Goal: Find specific page/section: Find specific page/section

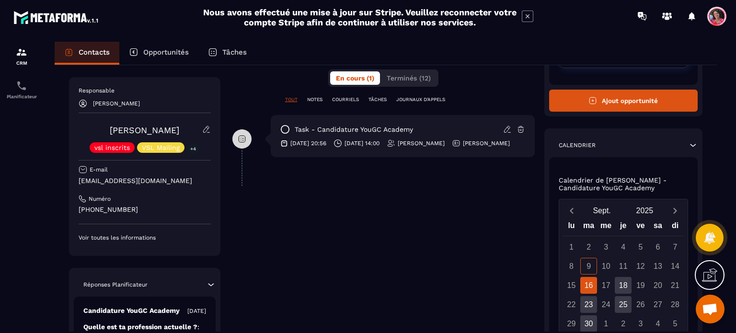
scroll to position [336, 0]
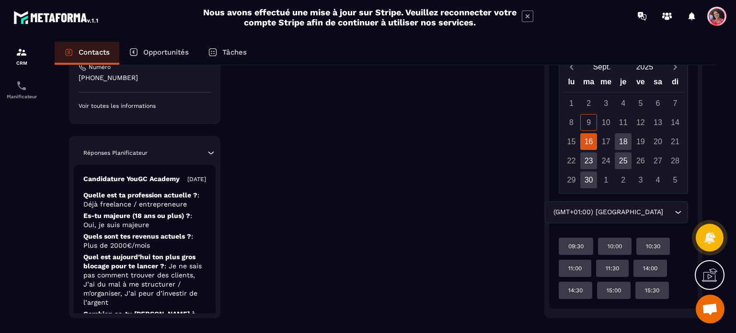
click at [591, 143] on div "16" at bounding box center [588, 141] width 17 height 17
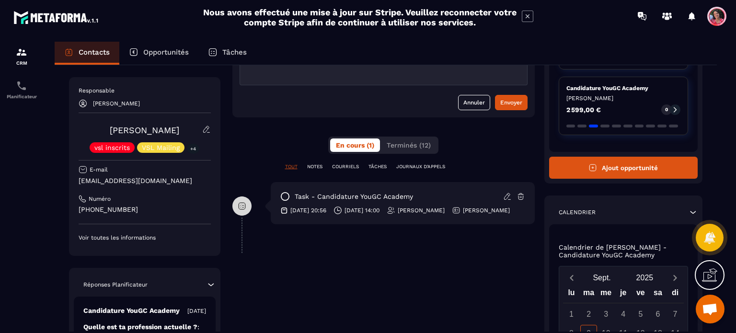
scroll to position [48, 0]
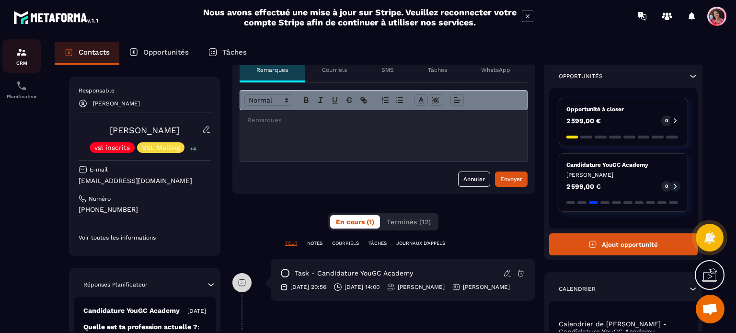
click at [19, 50] on img at bounding box center [22, 52] width 12 height 12
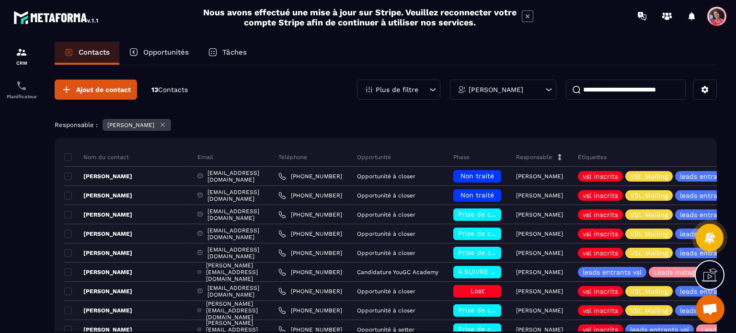
click at [172, 57] on div "Opportunités" at bounding box center [158, 53] width 79 height 23
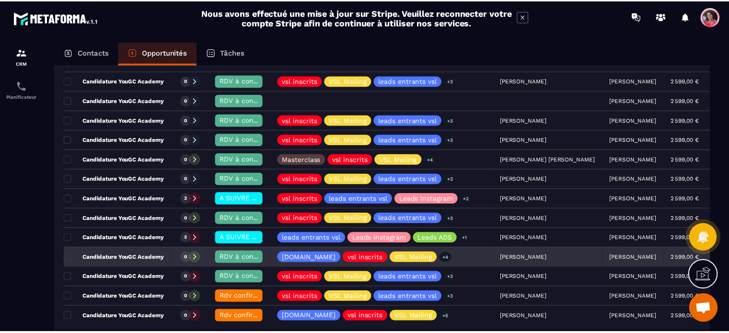
scroll to position [48, 0]
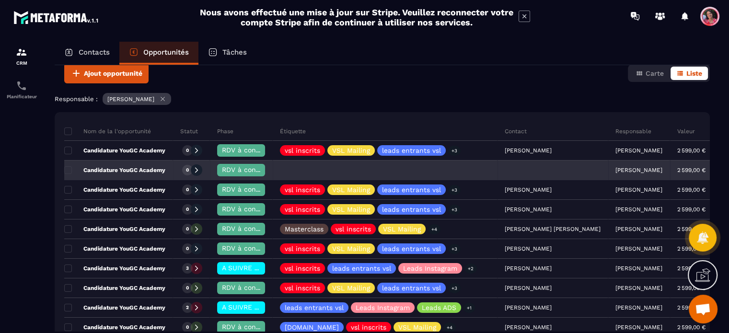
click at [103, 168] on p "Candidature YouGC Academy" at bounding box center [114, 170] width 101 height 8
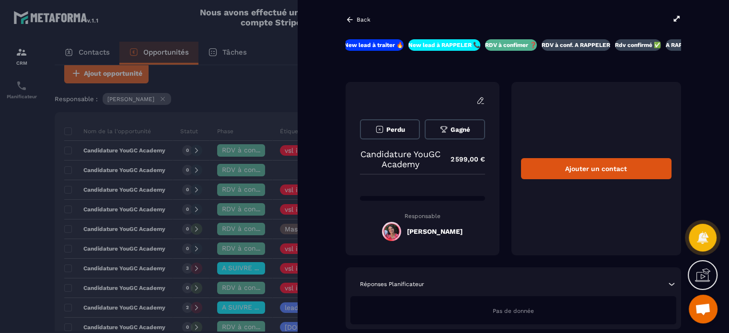
click at [273, 67] on div at bounding box center [364, 166] width 729 height 333
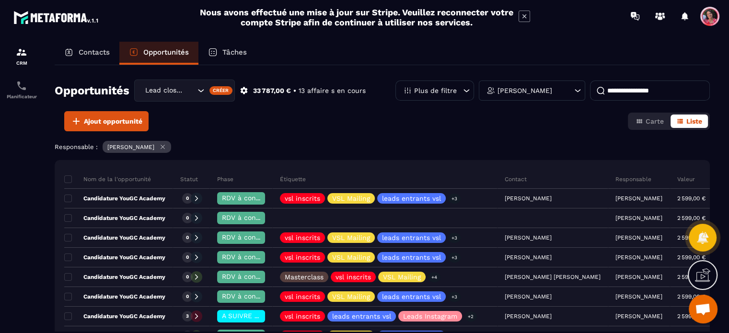
click at [606, 88] on input at bounding box center [650, 91] width 120 height 20
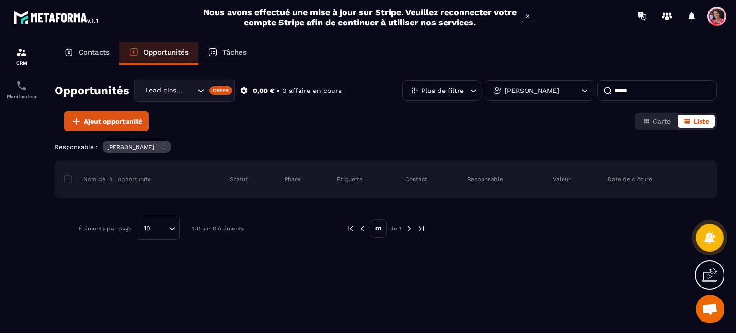
type input "*****"
